Goal: Task Accomplishment & Management: Manage account settings

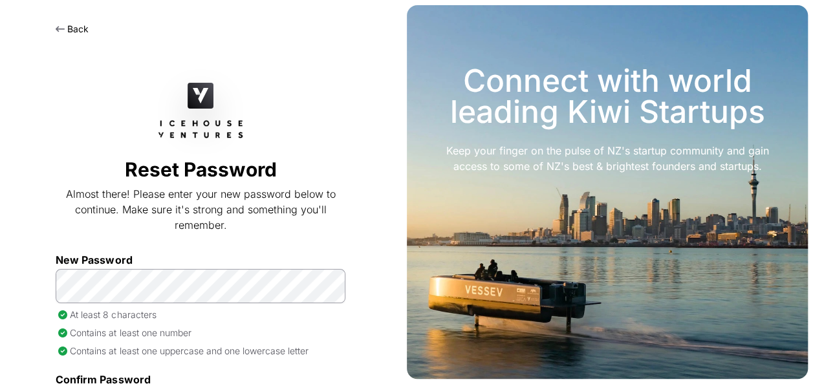
click at [28, 318] on div "Back Reset Password Almost there! Please enter your new password below to conti…" at bounding box center [201, 259] width 402 height 518
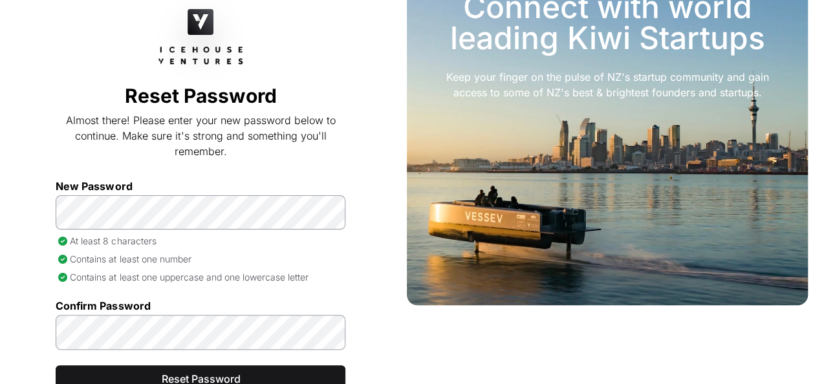
scroll to position [133, 0]
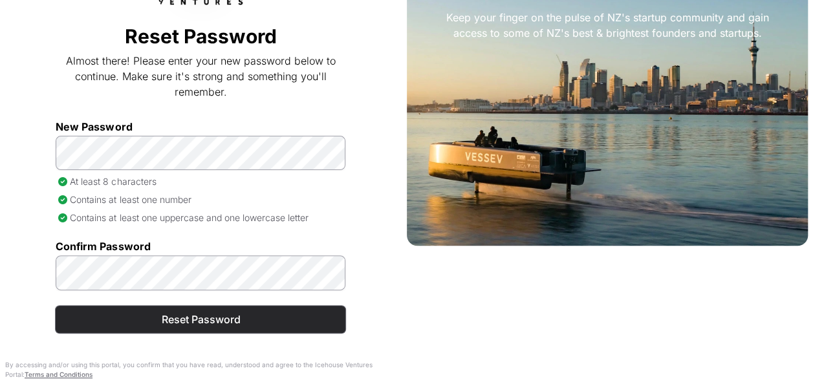
click at [202, 319] on span "Reset Password" at bounding box center [200, 320] width 257 height 16
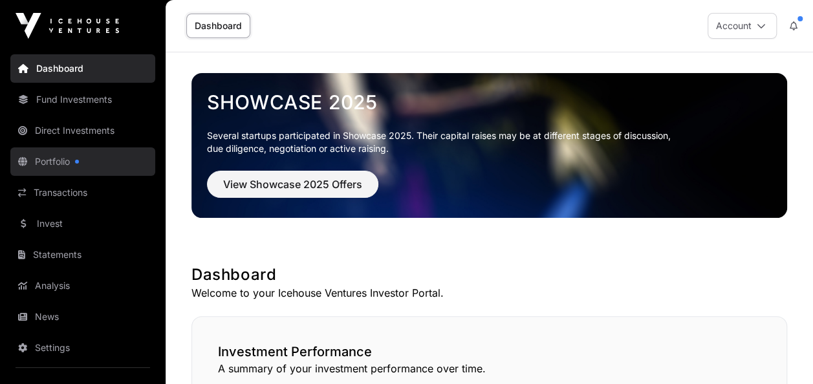
click at [50, 160] on link "Portfolio" at bounding box center [82, 162] width 145 height 28
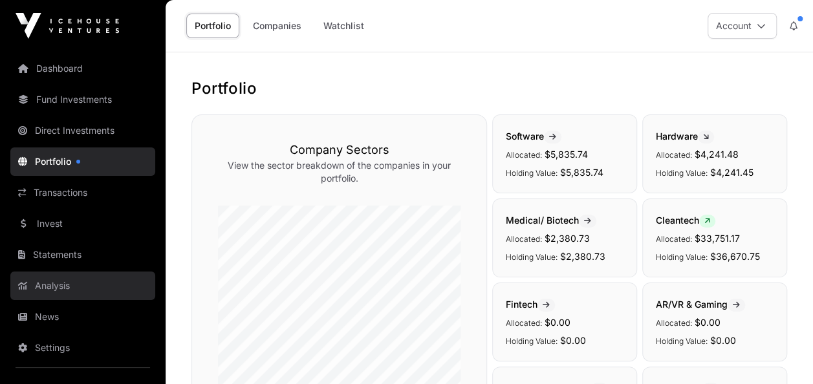
click at [71, 285] on link "Analysis" at bounding box center [82, 286] width 145 height 28
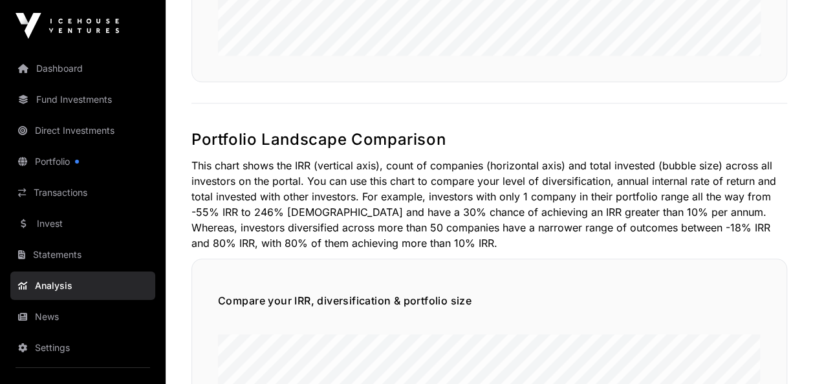
scroll to position [776, 0]
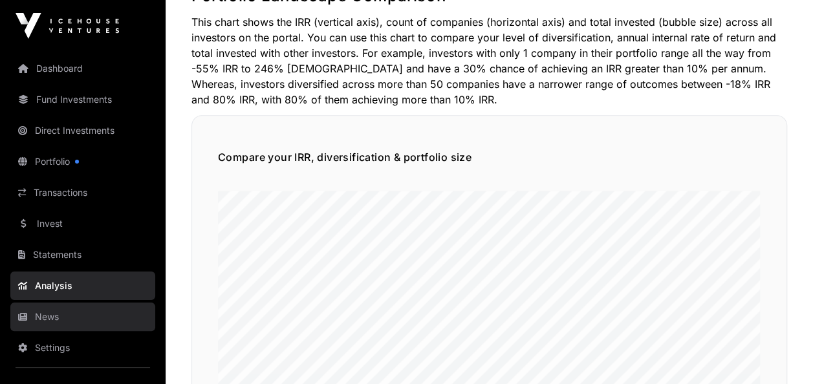
click at [50, 318] on link "News" at bounding box center [82, 317] width 145 height 28
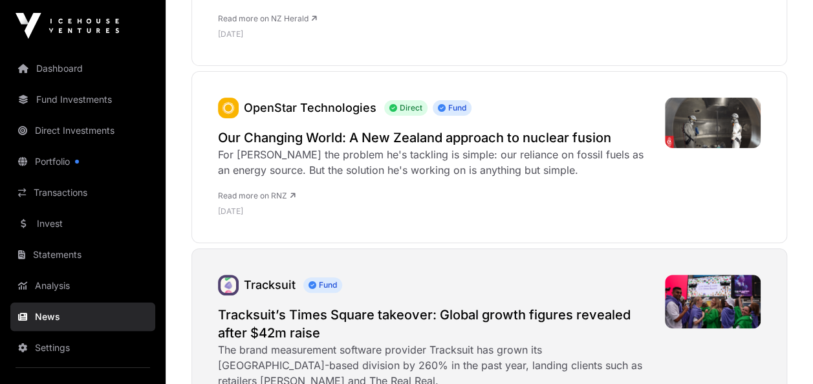
scroll to position [2782, 0]
